Goal: Task Accomplishment & Management: Check status

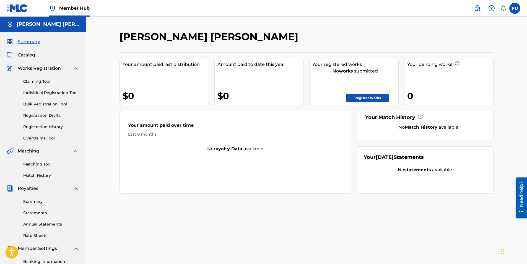
click at [56, 68] on span "Works Registration" at bounding box center [39, 68] width 43 height 7
click at [45, 127] on link "Registration History" at bounding box center [51, 127] width 56 height 6
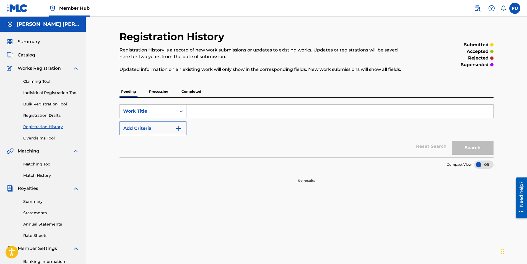
click at [153, 95] on p "Processing" at bounding box center [159, 92] width 22 height 12
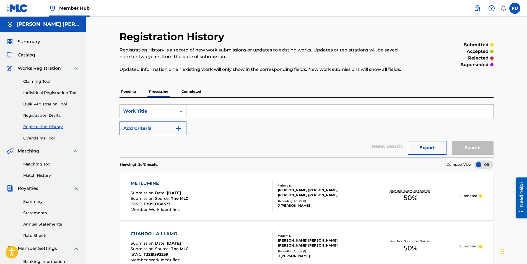
click at [195, 92] on p "Completed" at bounding box center [191, 92] width 23 height 12
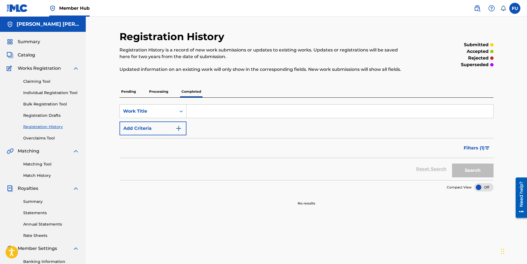
click at [168, 92] on p "Processing" at bounding box center [159, 92] width 22 height 12
